Goal: Information Seeking & Learning: Learn about a topic

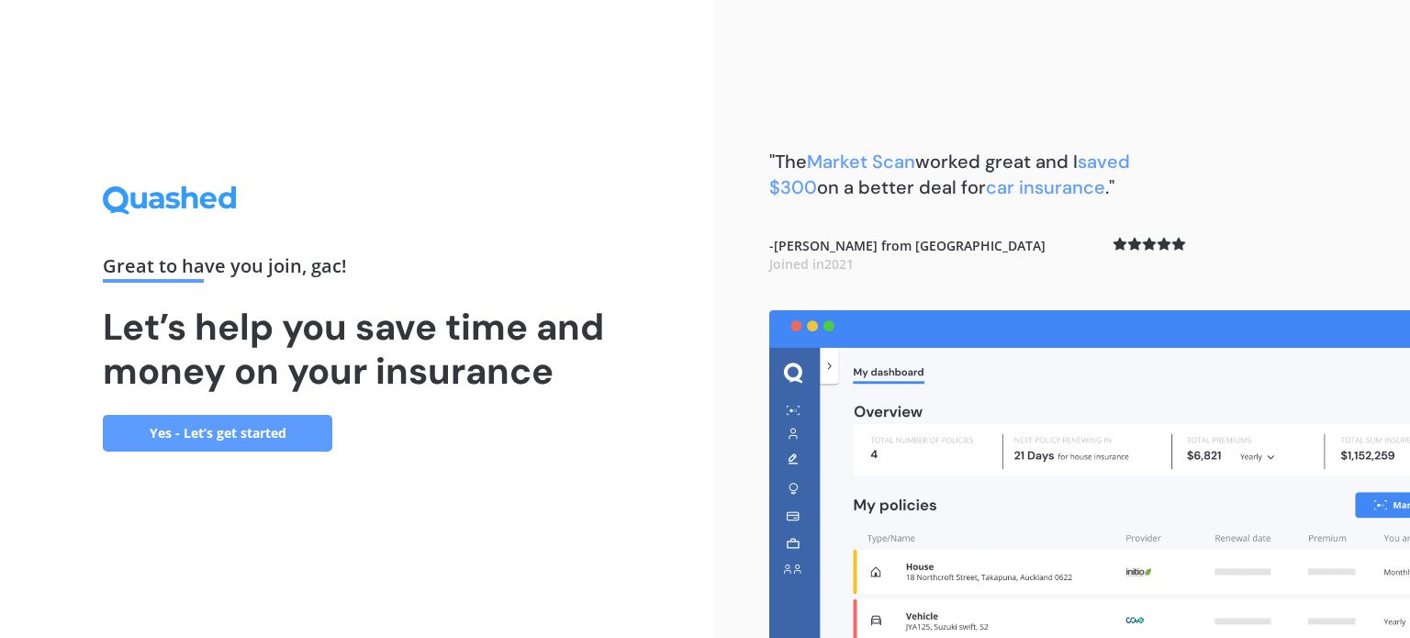
click at [194, 432] on link "Yes - Let’s get started" at bounding box center [217, 433] width 229 height 37
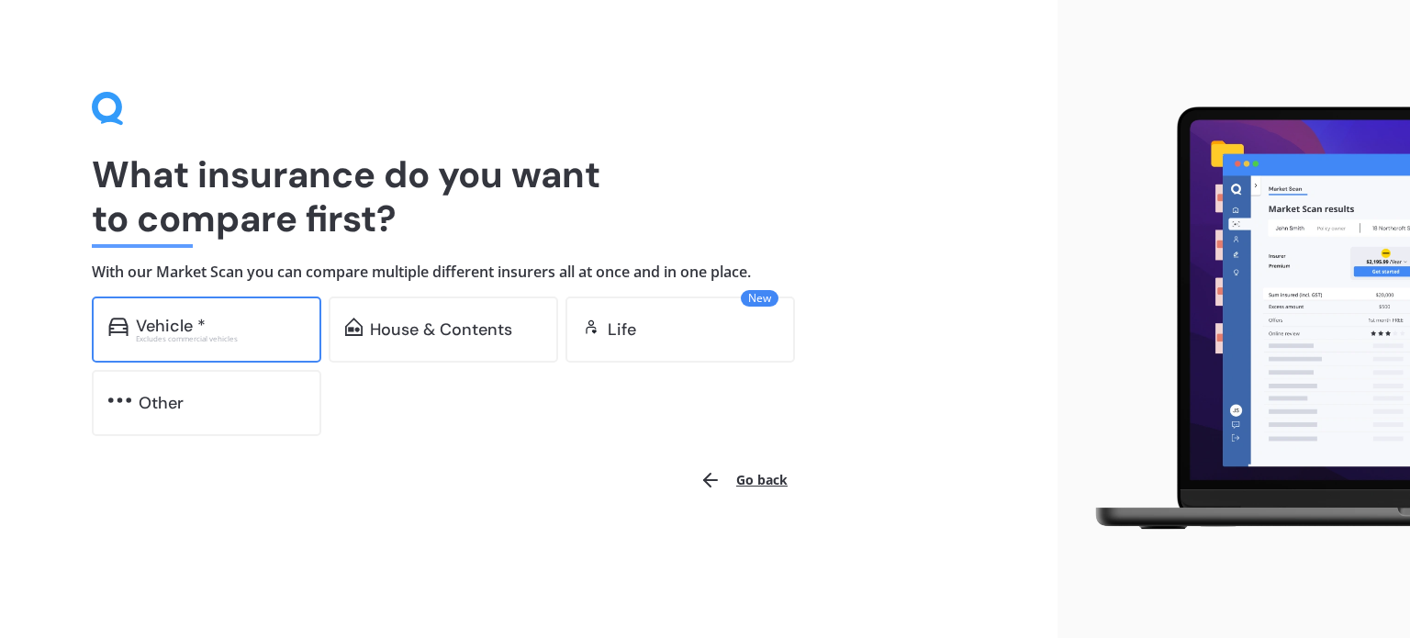
click at [220, 339] on div "Excludes commercial vehicles" at bounding box center [220, 338] width 169 height 7
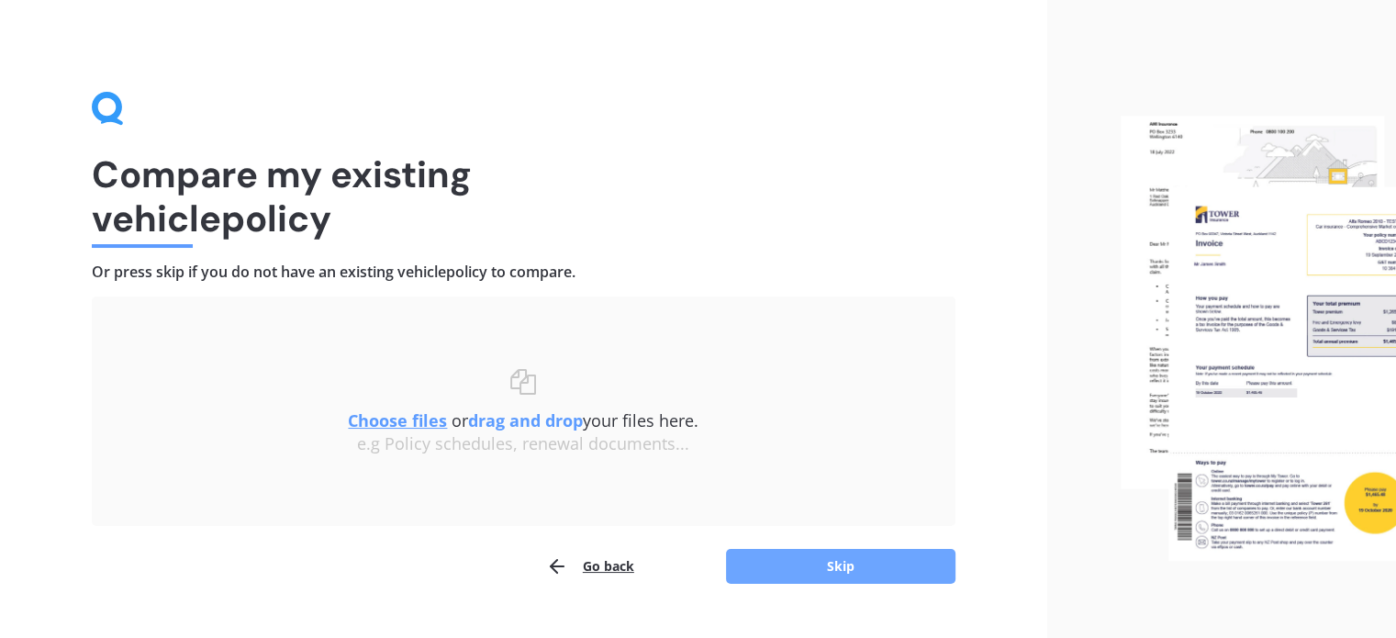
click at [882, 576] on button "Skip" at bounding box center [840, 566] width 229 height 35
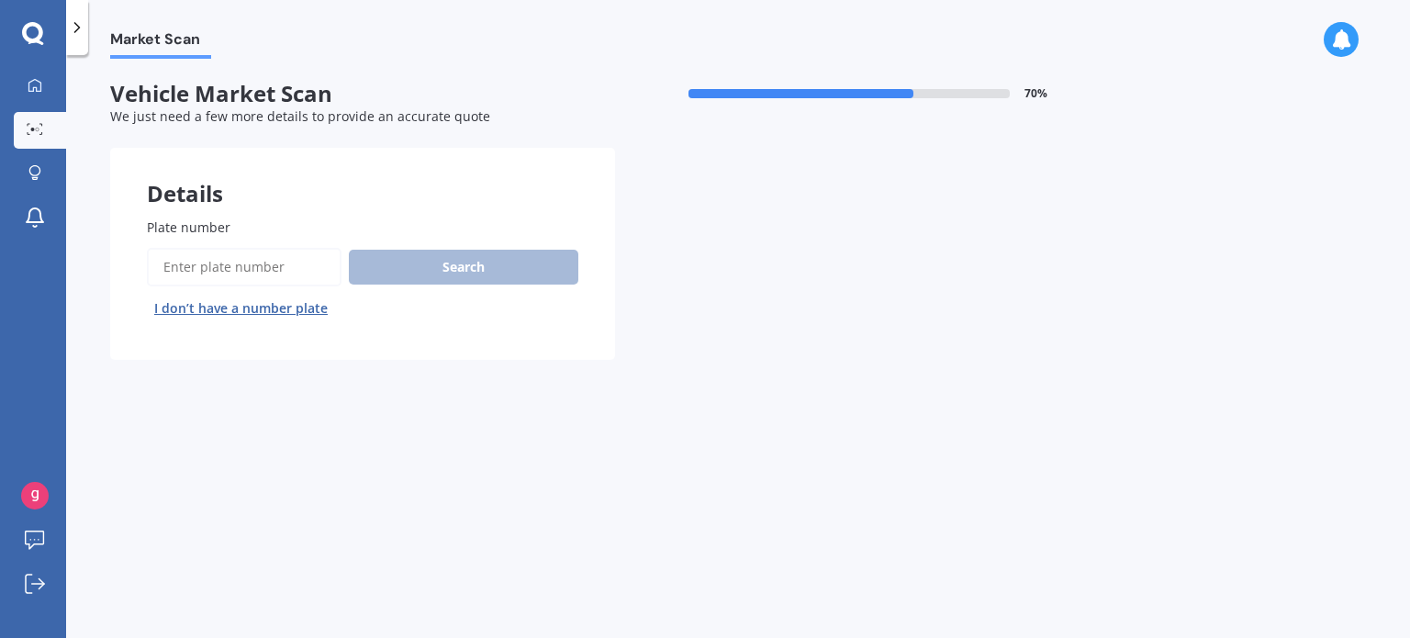
click at [270, 267] on input "Plate number" at bounding box center [244, 267] width 195 height 39
click at [288, 314] on button "I don’t have a number plate" at bounding box center [241, 308] width 188 height 29
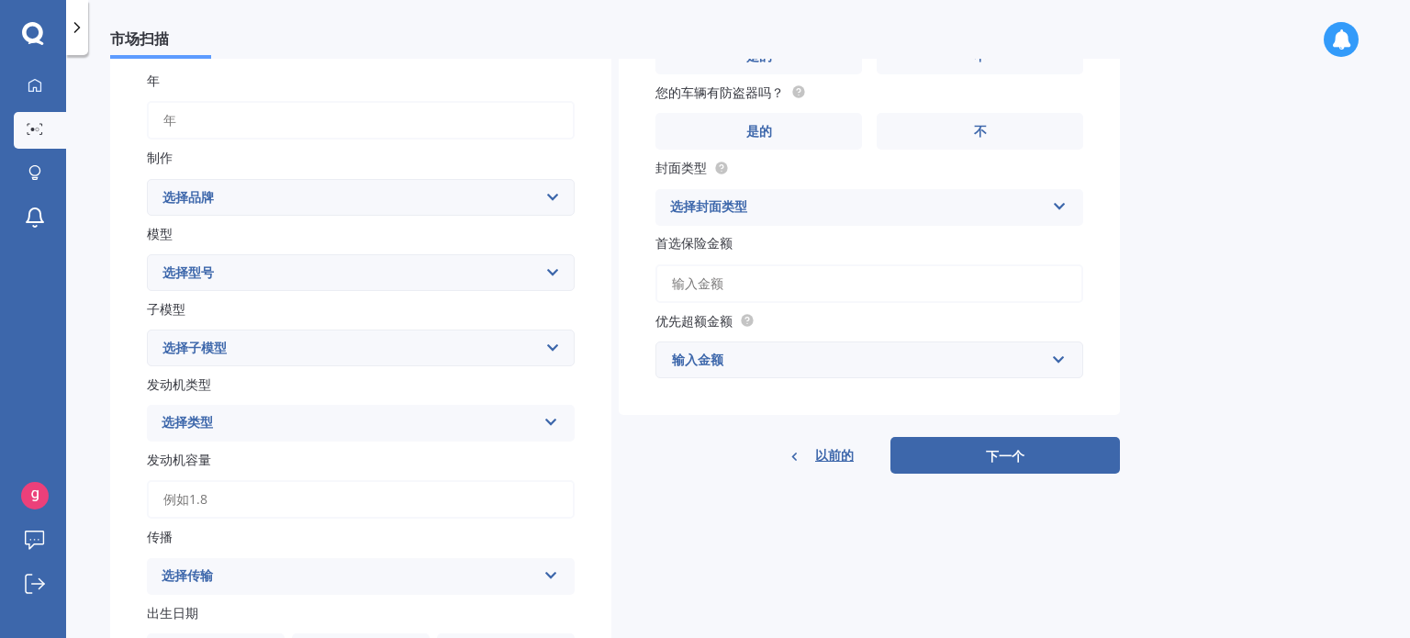
scroll to position [184, 0]
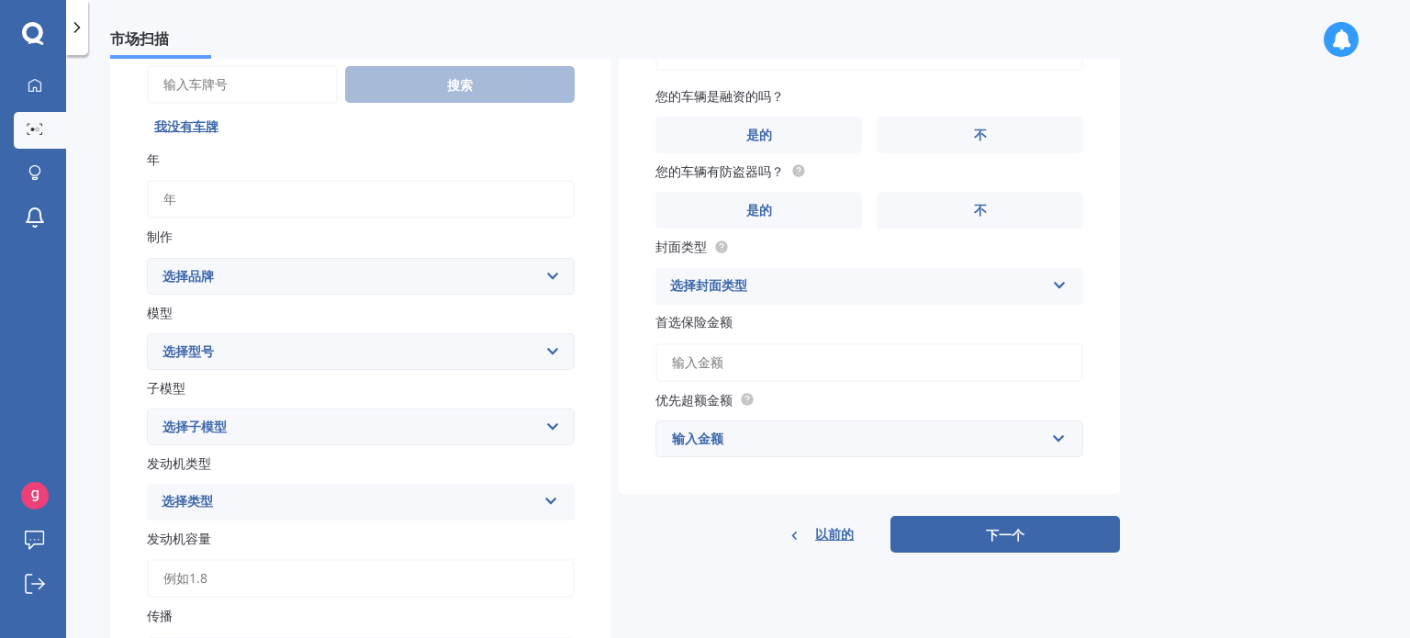
click at [206, 280] on select "选择品牌 交流电 阿尔法·罗密欧 阿斯顿·[PERSON_NAME] 奥迪 [PERSON_NAME] 贝德[PERSON_NAME] 宾利 宝马 世界 凯迪…" at bounding box center [361, 276] width 428 height 37
click at [1289, 185] on div "市场扫描 汽车市场扫描 70 % 我们只需要更多细节来提供准确的报价 细节 车牌号 搜索 我没有车牌 年 制作 选择品牌 交流电 阿尔法·罗密欧 阿斯顿·[P…" at bounding box center [738, 350] width 1344 height 583
click at [31, 20] on div "我的仪表板 市场扫描 探索保险 通知 gac 新西兰 提交反馈 登出" at bounding box center [33, 319] width 66 height 638
click at [28, 37] on icon at bounding box center [32, 32] width 21 height 21
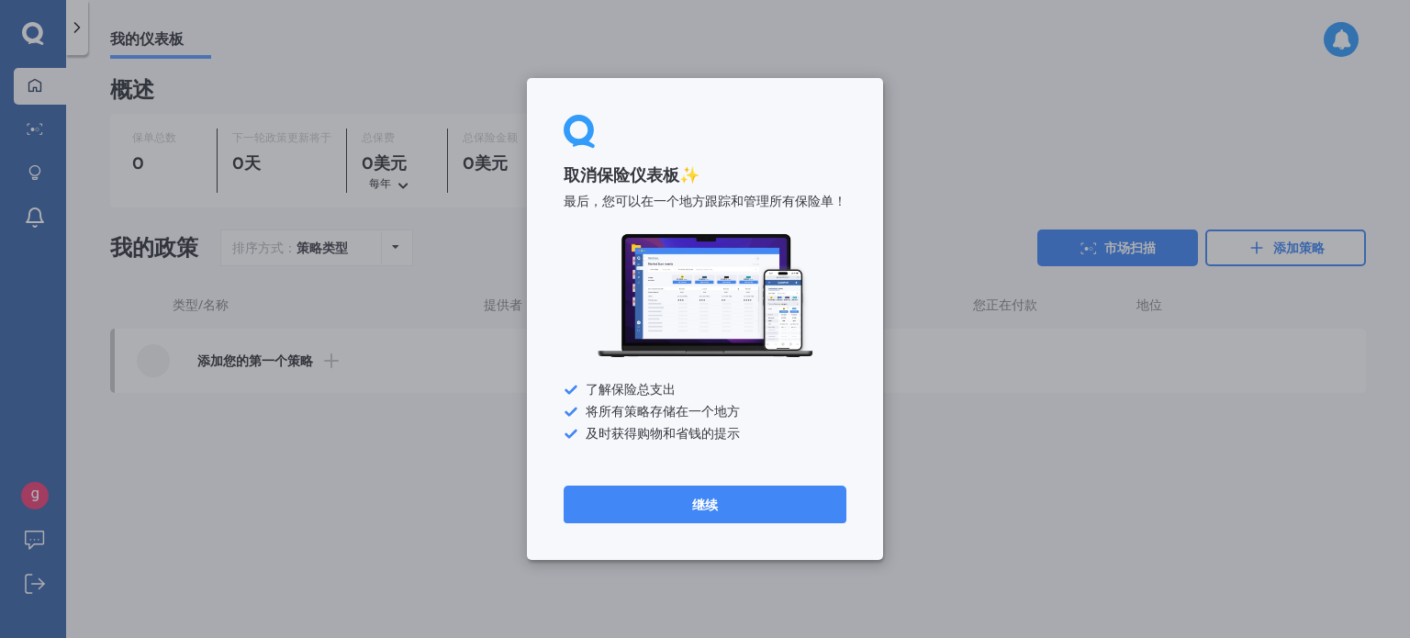
click at [715, 498] on font "继续" at bounding box center [705, 504] width 26 height 17
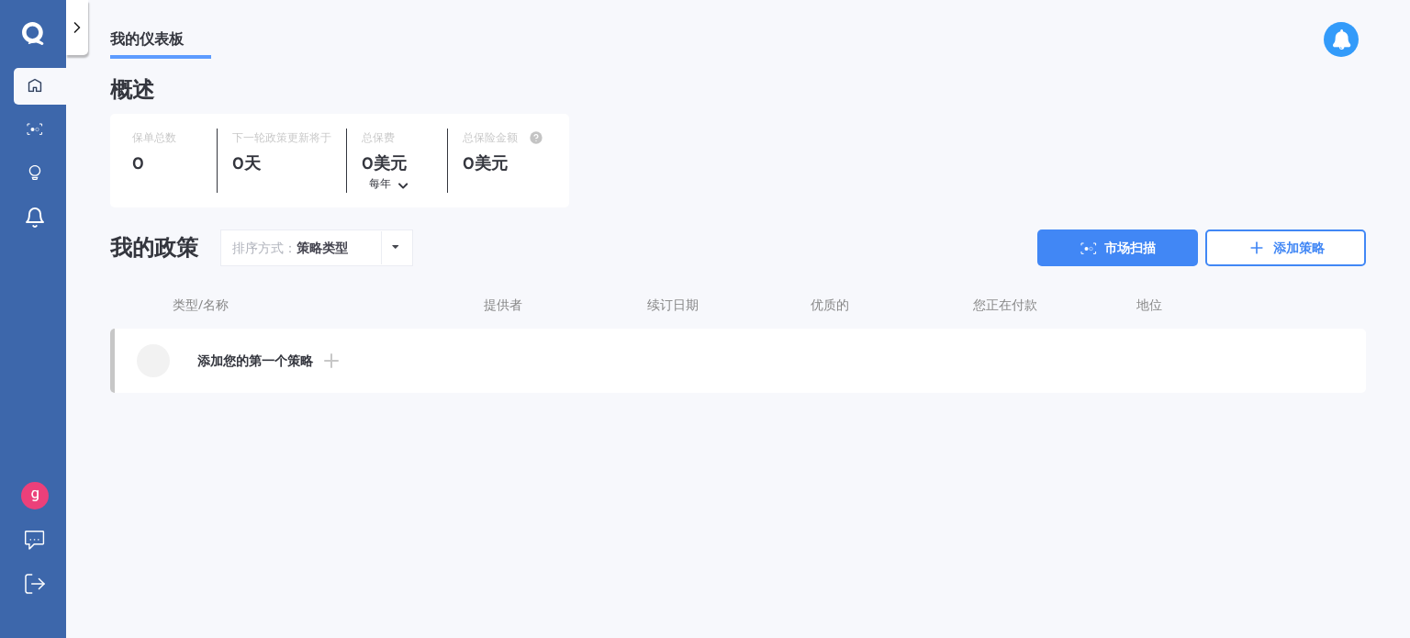
click at [319, 375] on link "添加您的第一个策略" at bounding box center [740, 361] width 1251 height 64
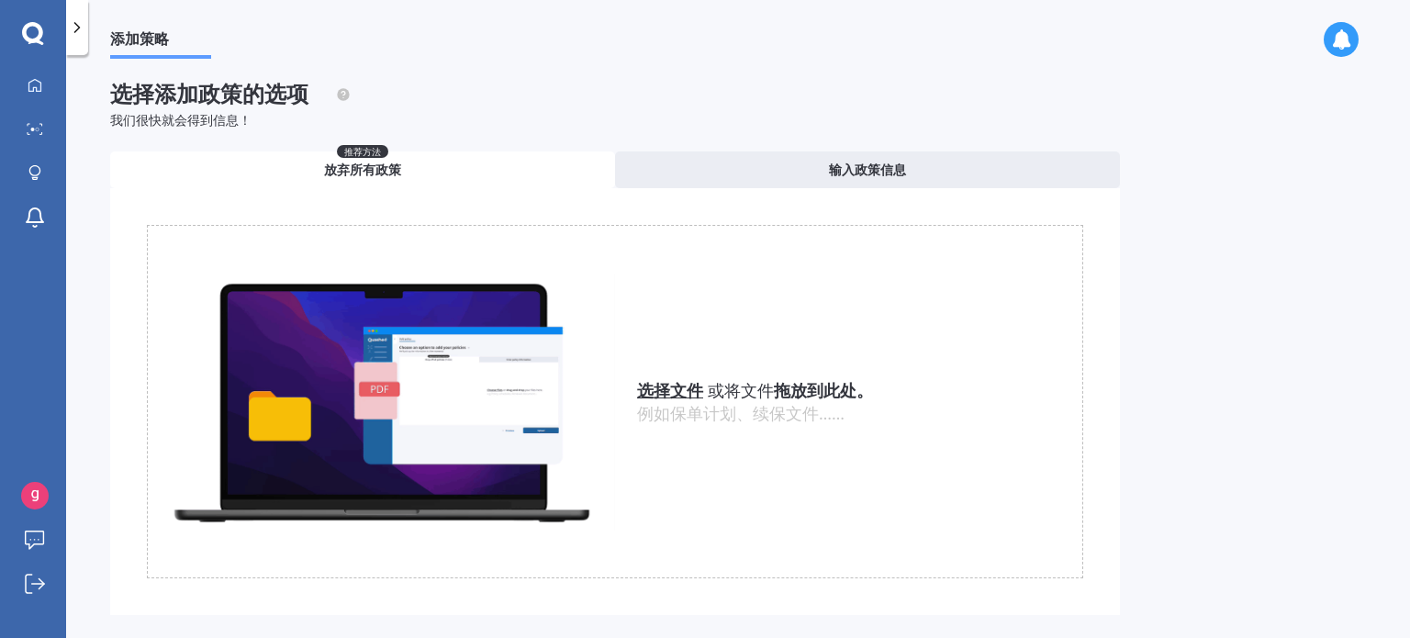
scroll to position [31, 0]
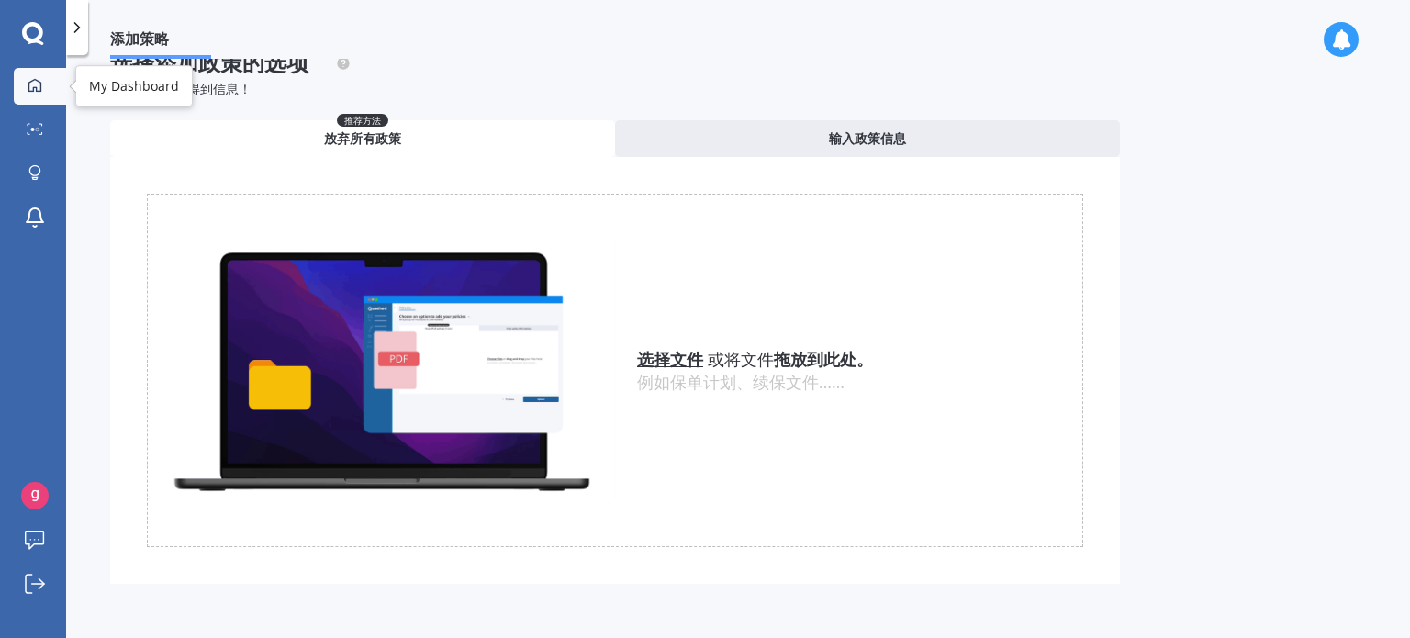
click at [38, 84] on icon at bounding box center [35, 85] width 15 height 15
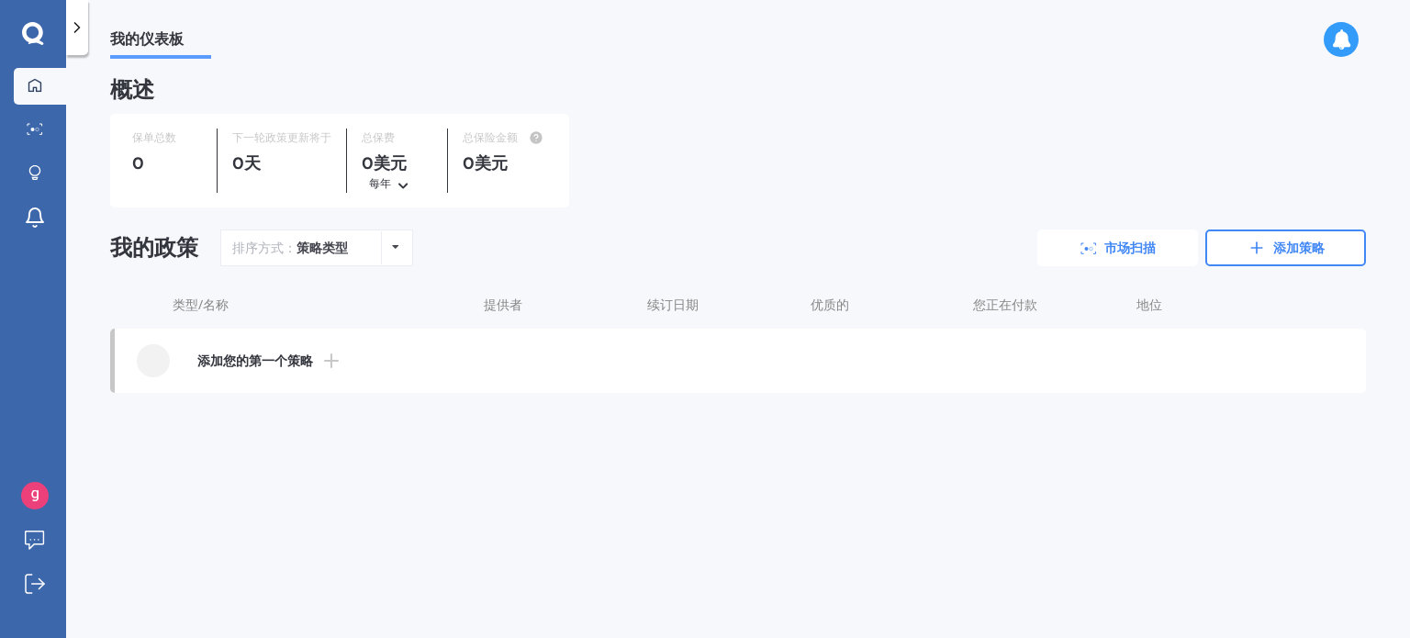
click at [1104, 245] on font "市场扫描" at bounding box center [1129, 248] width 51 height 17
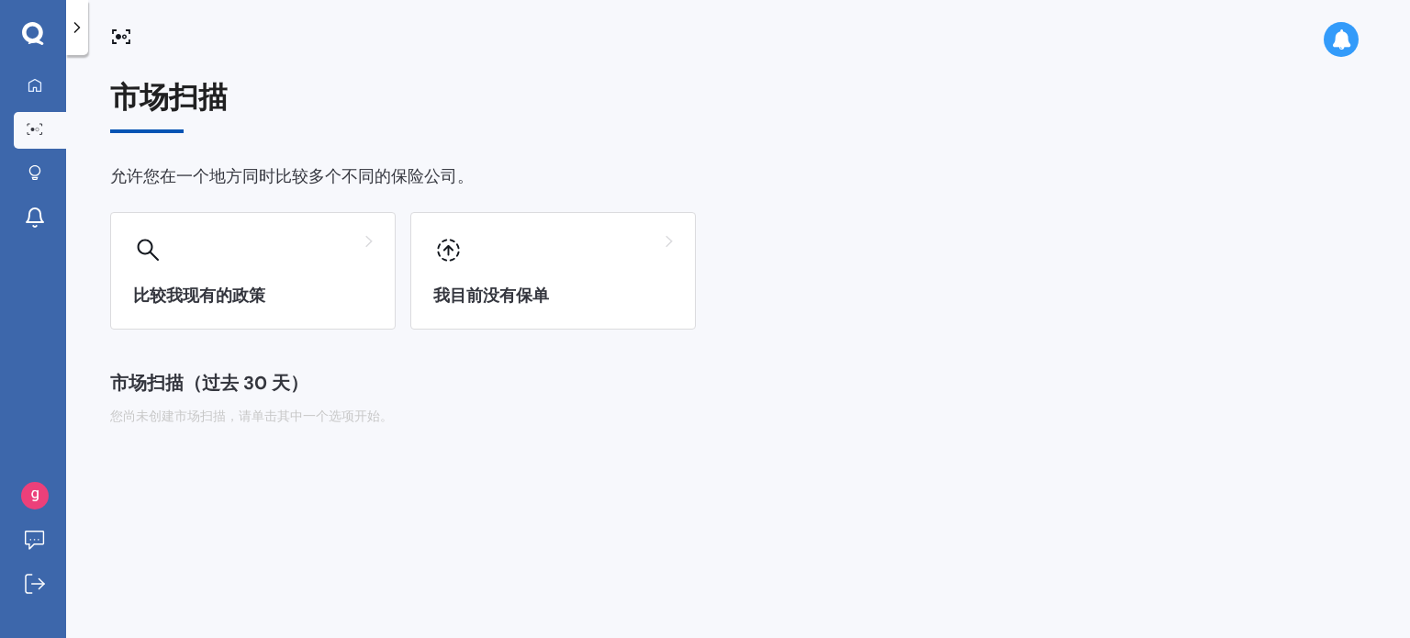
click at [78, 35] on icon at bounding box center [77, 27] width 18 height 18
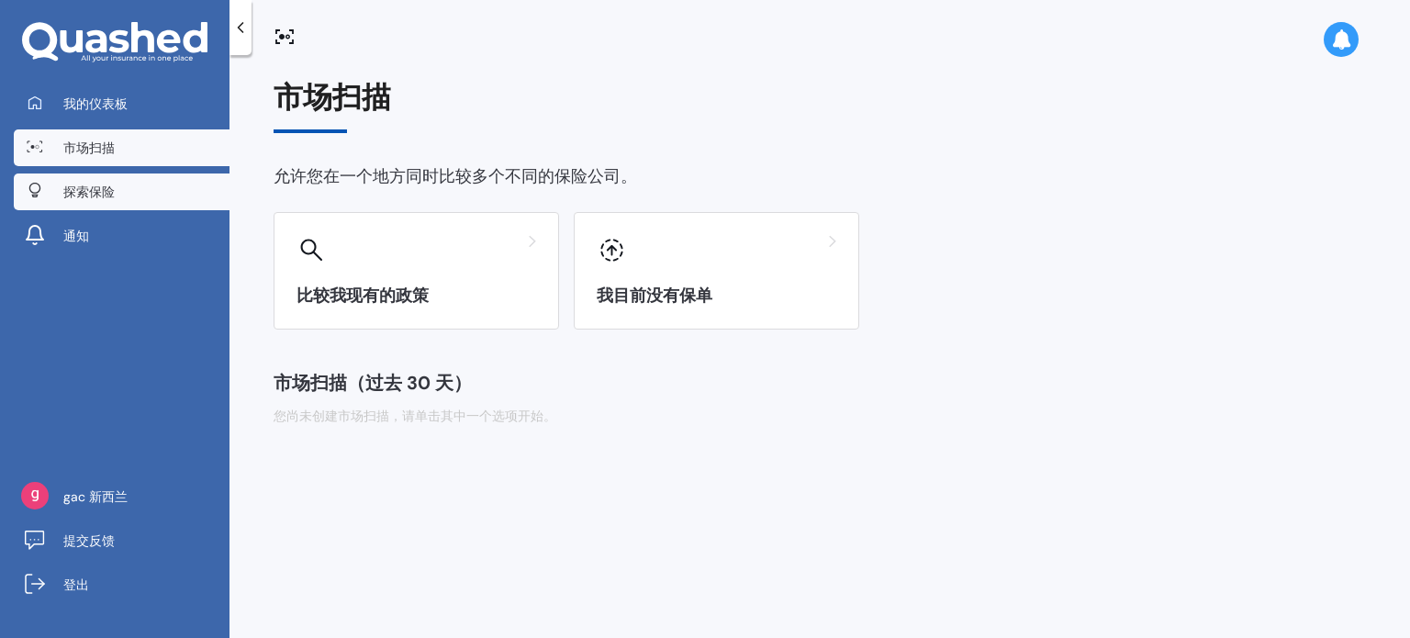
click at [114, 203] on link "探索保险" at bounding box center [122, 191] width 216 height 37
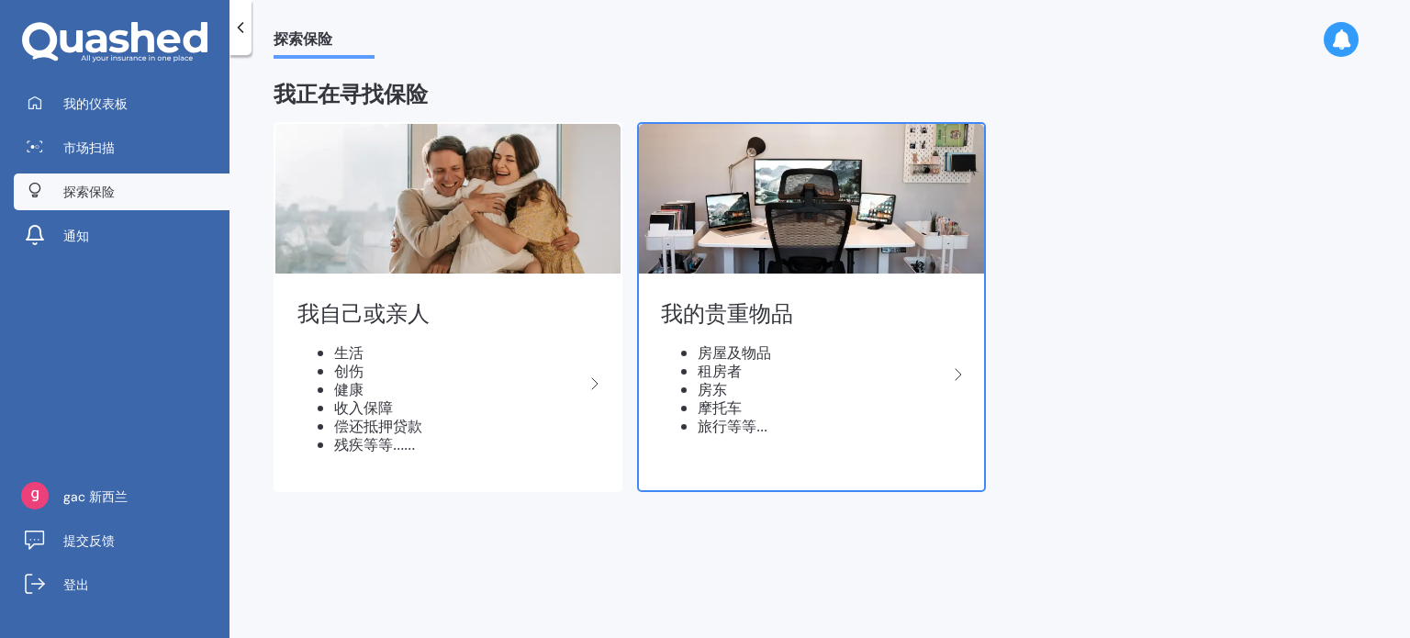
click at [822, 363] on li "租房者" at bounding box center [823, 371] width 250 height 18
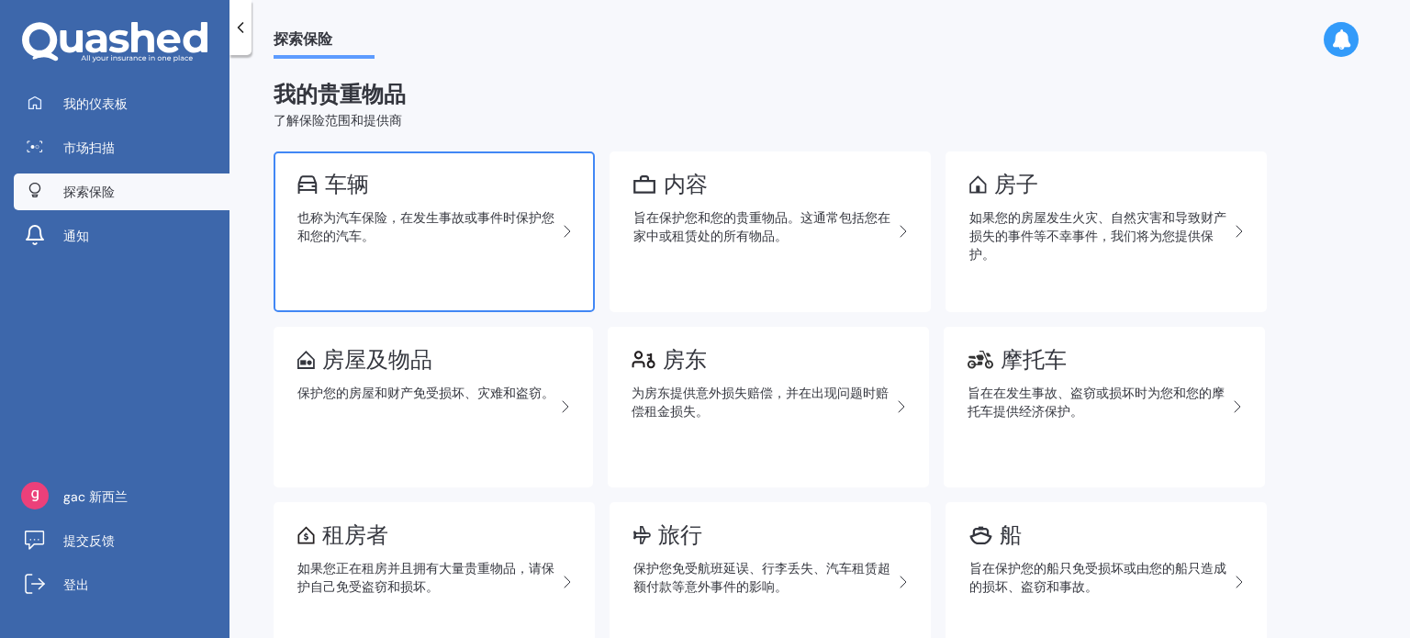
click at [353, 232] on font "也称为汽车保险，在发生事故或事件时保护您和您的汽车。" at bounding box center [425, 226] width 257 height 36
